Goal: Task Accomplishment & Management: Use online tool/utility

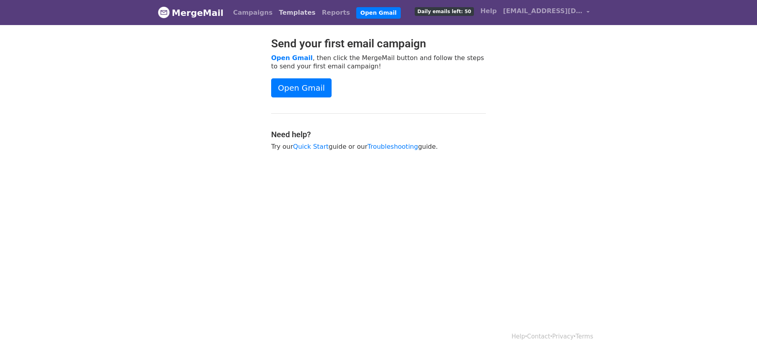
click at [285, 12] on link "Templates" at bounding box center [296, 13] width 43 height 16
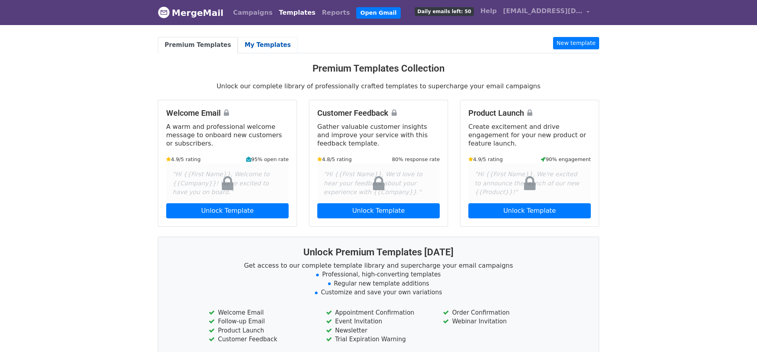
click at [260, 46] on link "My Templates" at bounding box center [268, 45] width 60 height 16
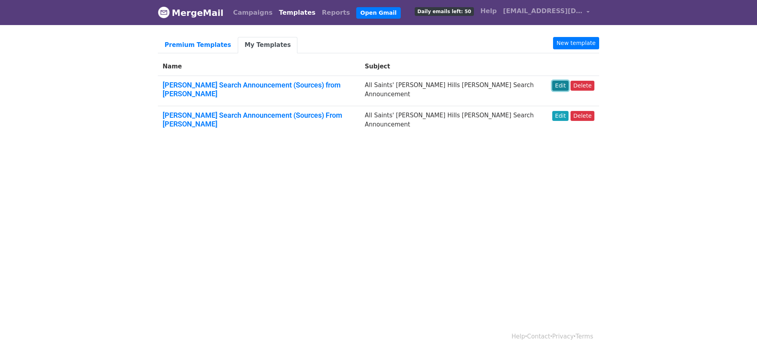
click at [563, 84] on link "Edit" at bounding box center [560, 86] width 16 height 10
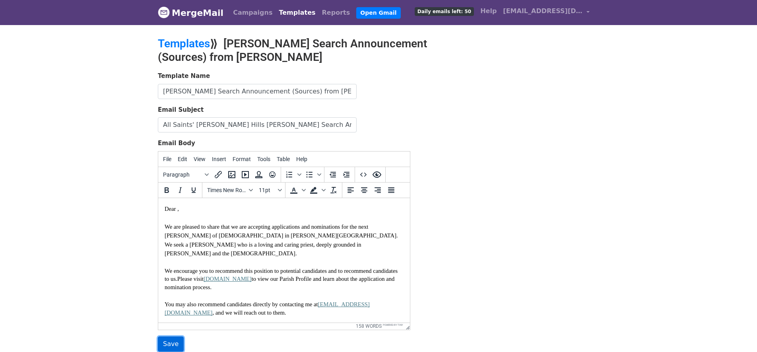
click at [168, 339] on input "Save" at bounding box center [171, 343] width 26 height 15
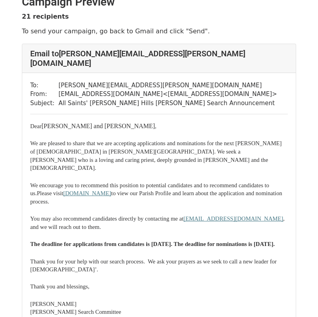
scroll to position [17, 0]
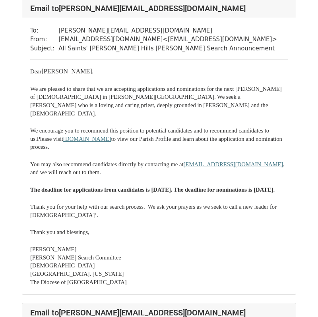
scroll to position [672, 0]
